Goal: Transaction & Acquisition: Subscribe to service/newsletter

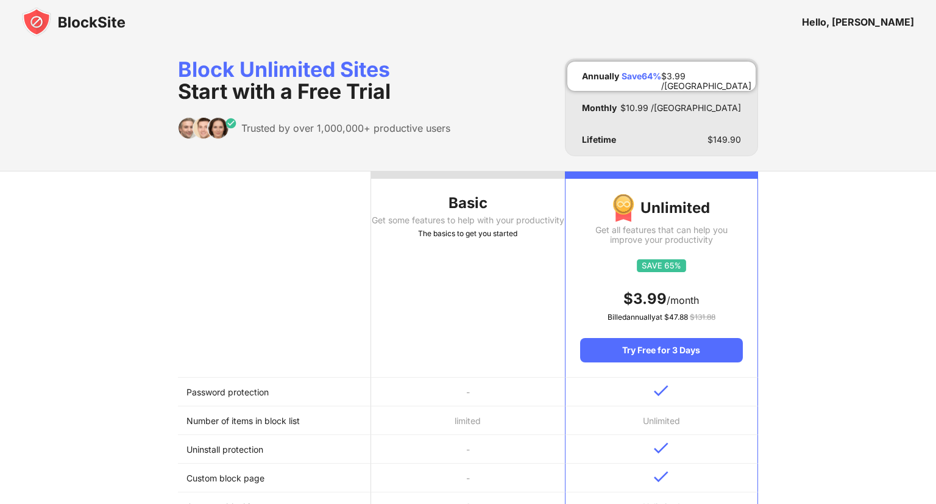
click at [664, 417] on td "Unlimited" at bounding box center [661, 420] width 193 height 29
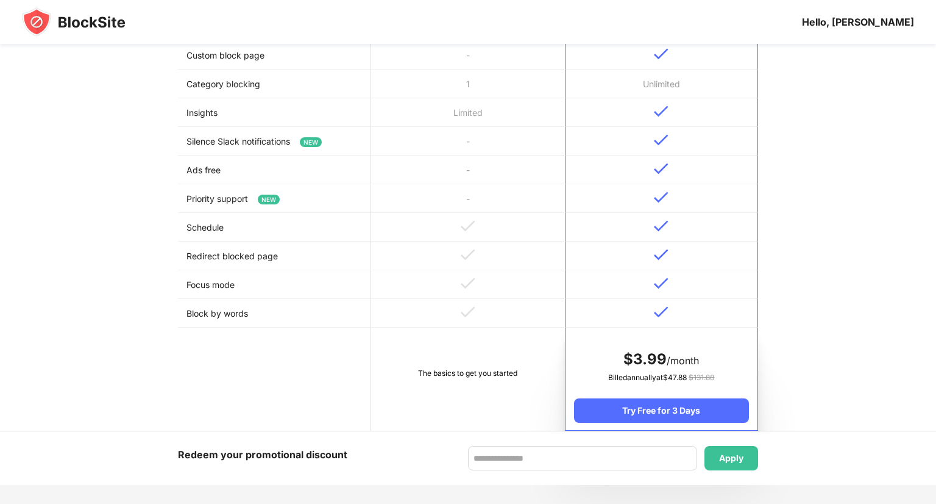
scroll to position [410, 0]
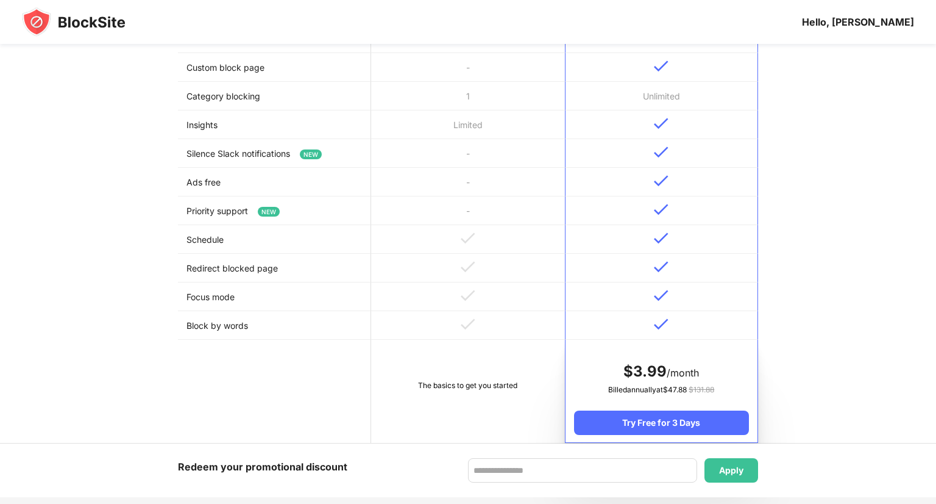
click at [287, 157] on td "Silence Slack notifications NEW" at bounding box center [274, 153] width 193 height 29
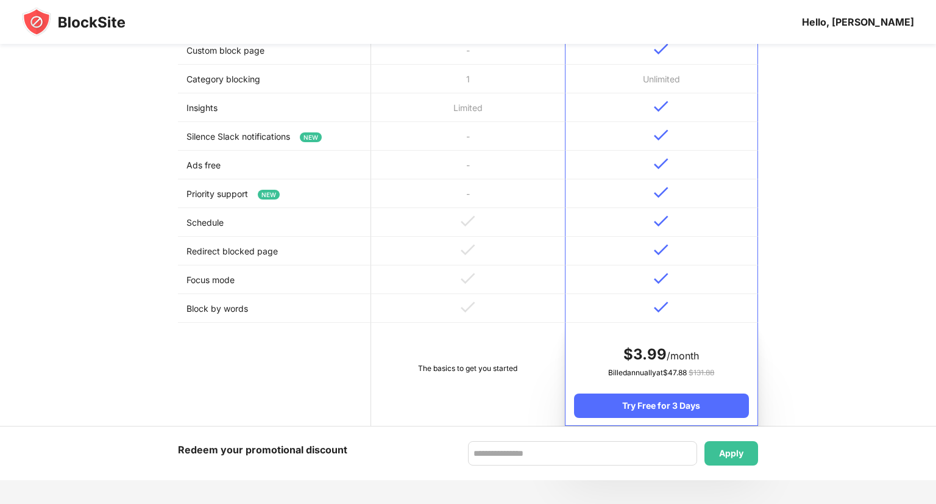
scroll to position [422, 0]
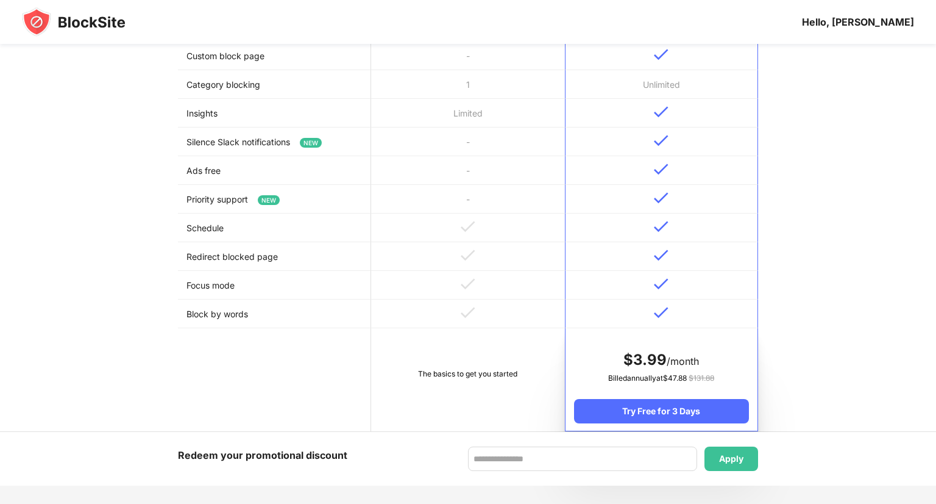
click at [664, 108] on img at bounding box center [661, 112] width 15 height 12
drag, startPoint x: 664, startPoint y: 108, endPoint x: 646, endPoint y: 343, distance: 235.4
click at [646, 343] on tbody "Password protection - Number of items in block list limited Unlimited Uninstall…" at bounding box center [468, 192] width 580 height 475
click at [424, 363] on td "The basics to get you started" at bounding box center [467, 379] width 193 height 103
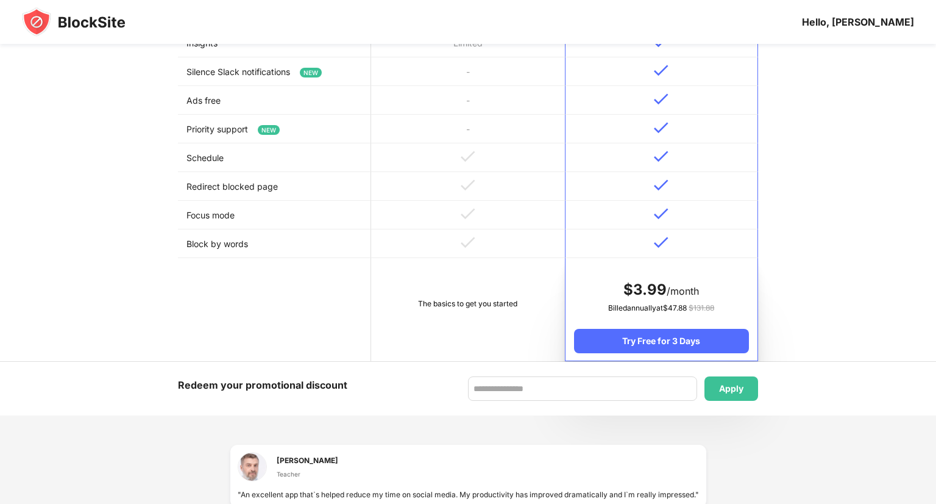
scroll to position [469, 0]
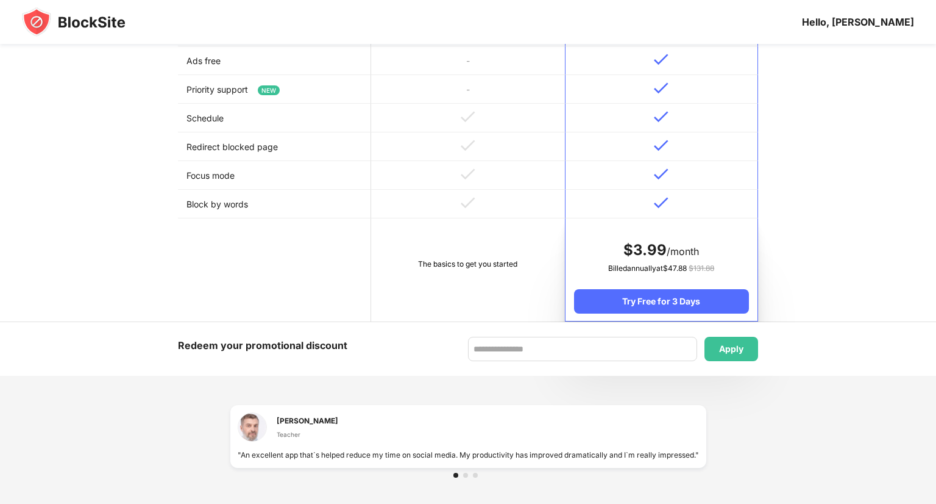
scroll to position [751, 0]
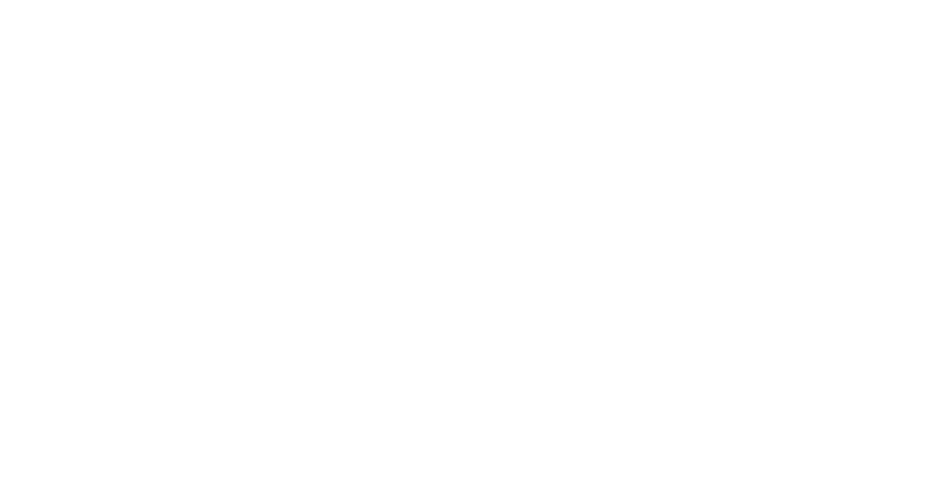
click at [691, 5] on html at bounding box center [468, 2] width 936 height 5
